Goal: Check status

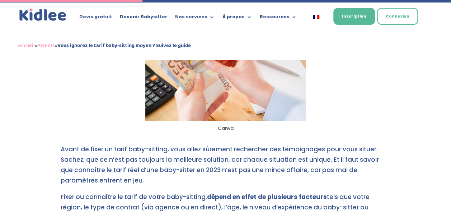
scroll to position [717, 0]
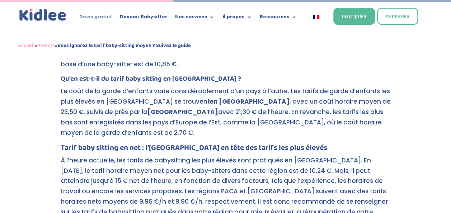
click at [103, 16] on link "Devis gratuit" at bounding box center [95, 18] width 33 height 8
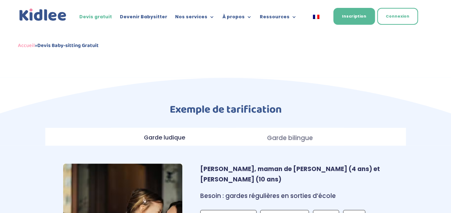
scroll to position [517, 0]
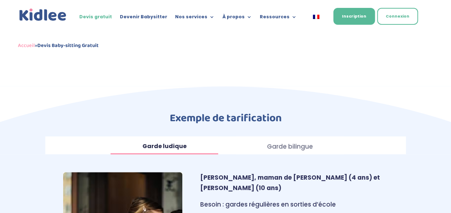
click at [173, 142] on strong "Garde ludique" at bounding box center [164, 146] width 44 height 8
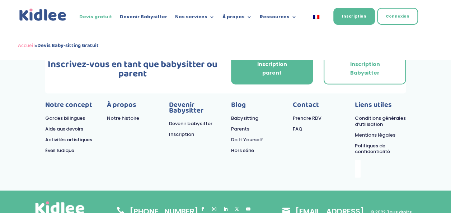
scroll to position [1813, 0]
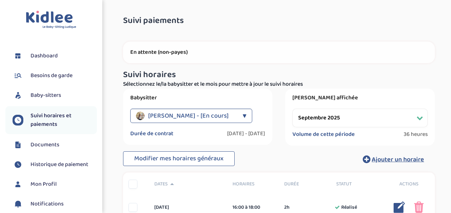
select select "septembre 2025"
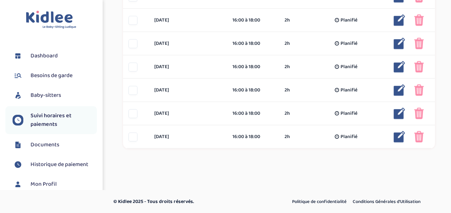
click at [50, 163] on span "Historique de paiement" at bounding box center [59, 164] width 58 height 9
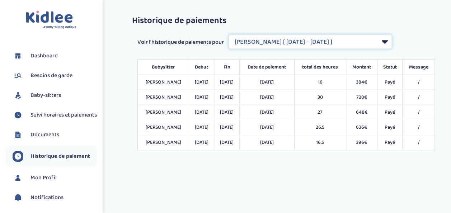
click at [276, 41] on select "Filtrer par Contrat Kahraman Ayse [ 2024-10-18 - 2025-06-30 ] Limbvani Ainhoa […" at bounding box center [309, 41] width 163 height 14
select select "1982"
click at [229, 34] on select "Filtrer par Contrat Kahraman Ayse [ 2024-10-18 - 2025-06-30 ] Limbvani Ainhoa […" at bounding box center [309, 41] width 163 height 14
